Goal: Information Seeking & Learning: Learn about a topic

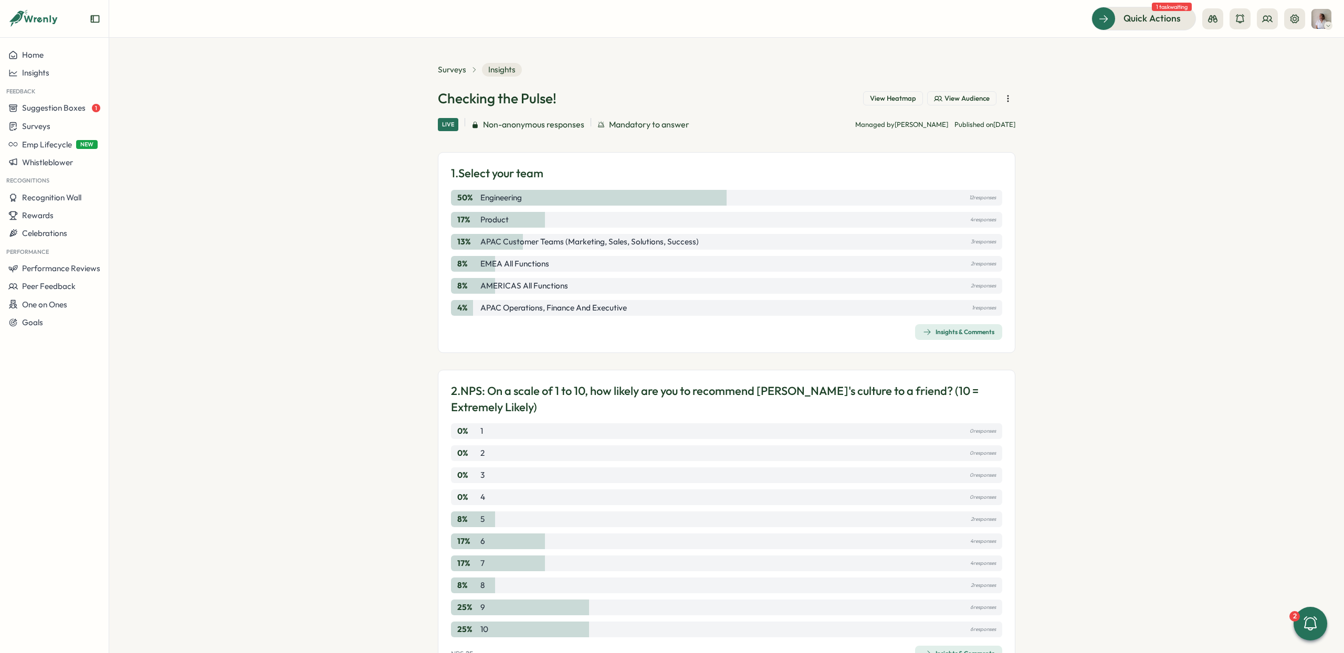
click at [245, 263] on section "Surveys Insights Checking the Pulse! View Heatmap View Audience Live Non-anonym…" at bounding box center [726, 346] width 1235 height 616
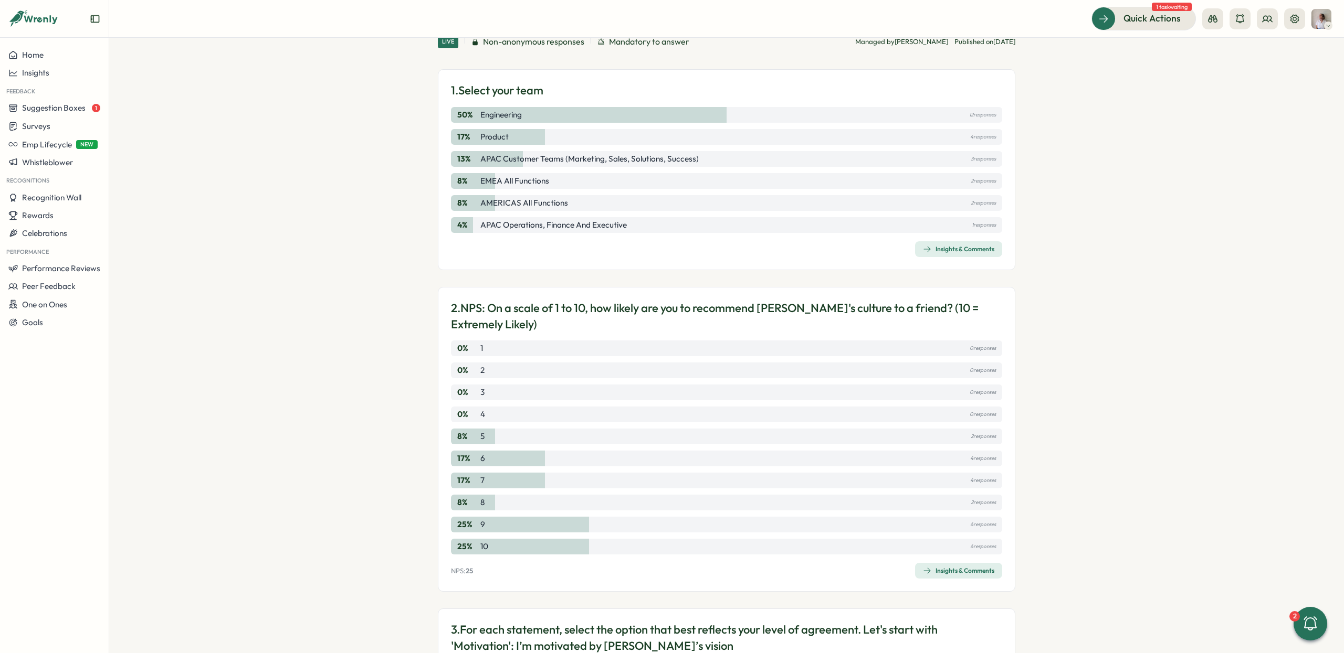
scroll to position [270, 0]
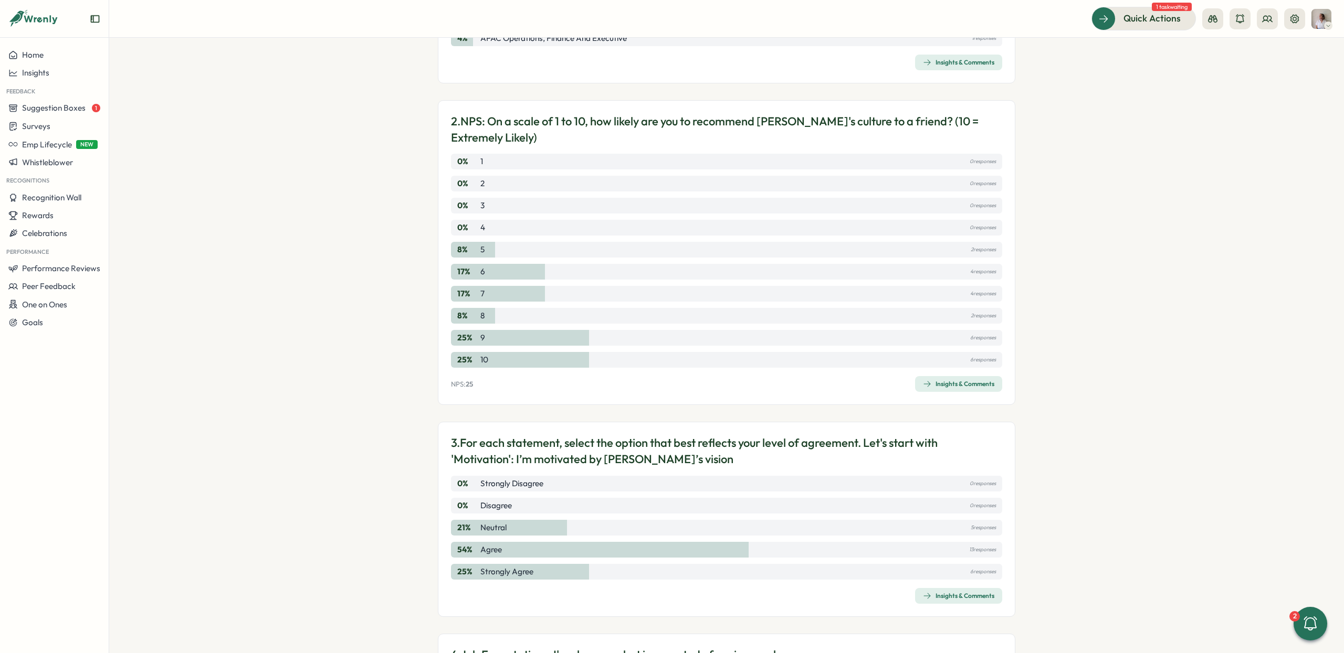
click at [966, 389] on span "Insights & Comments" at bounding box center [958, 384] width 71 height 15
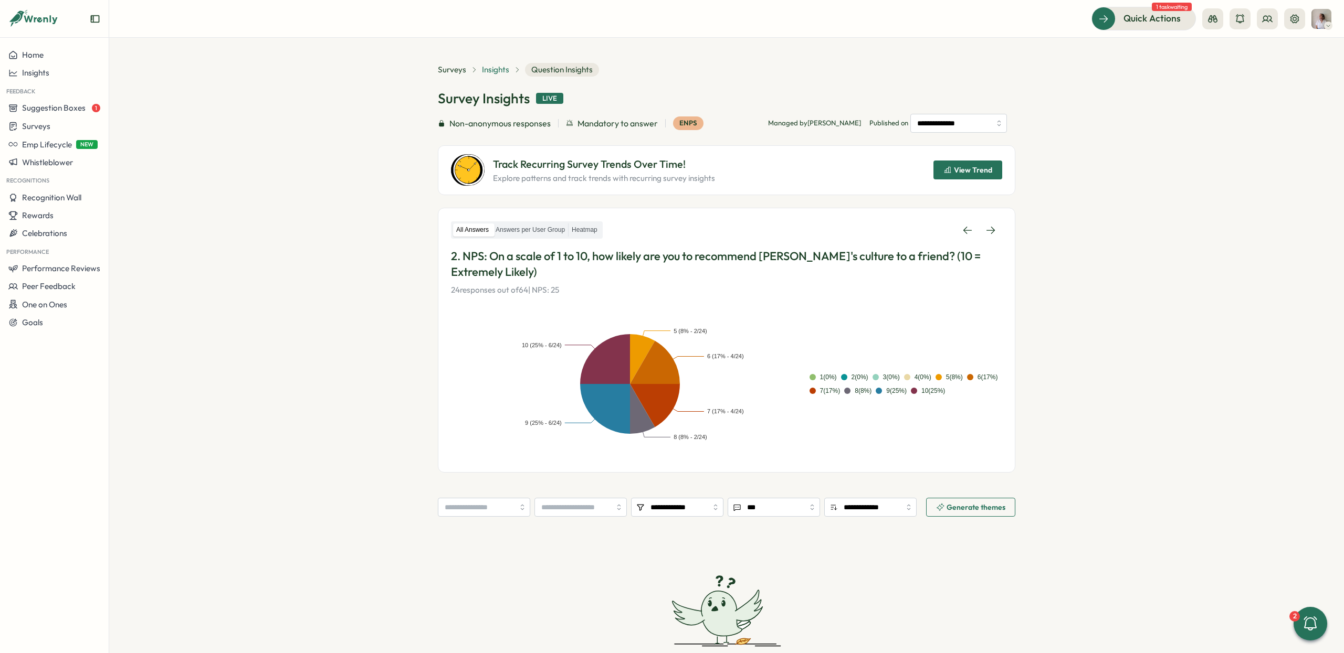
click at [485, 68] on span "Insights" at bounding box center [495, 70] width 27 height 12
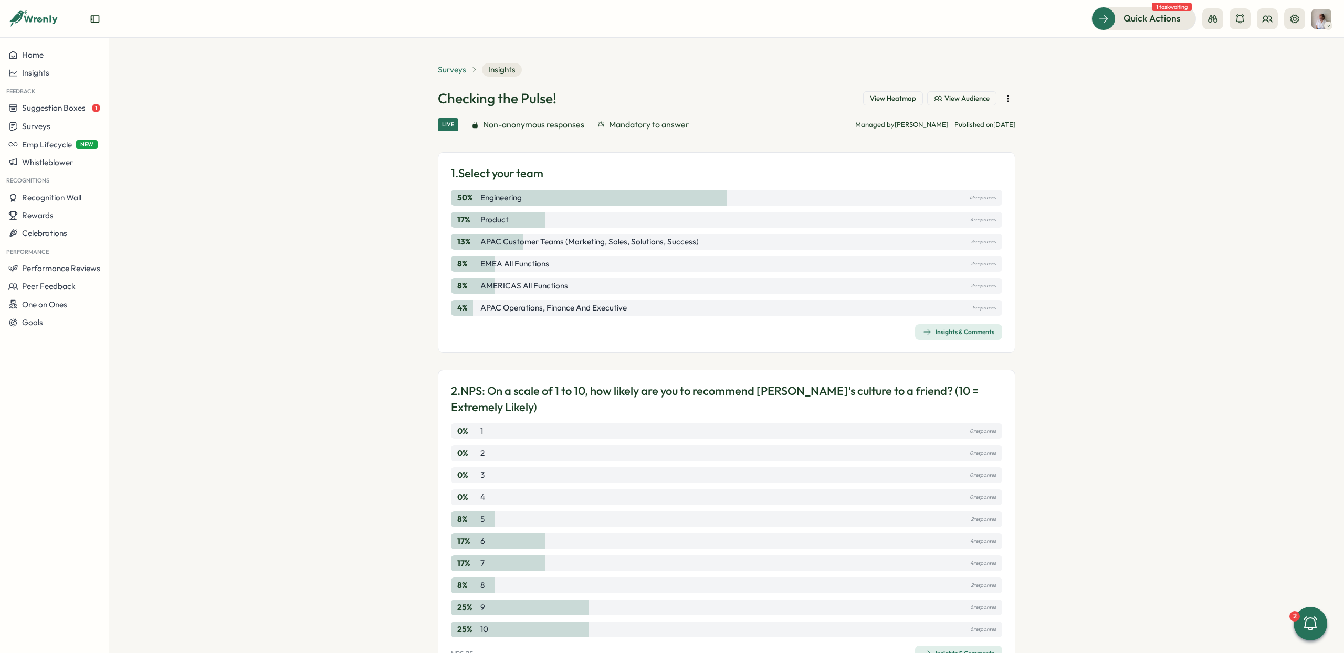
click at [452, 69] on span "Surveys" at bounding box center [452, 70] width 28 height 12
